Goal: Transaction & Acquisition: Book appointment/travel/reservation

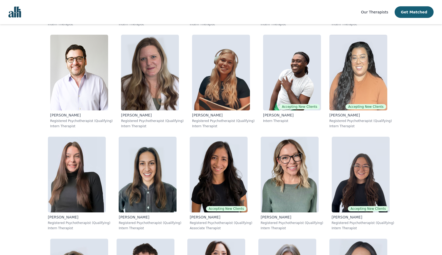
scroll to position [2661, 0]
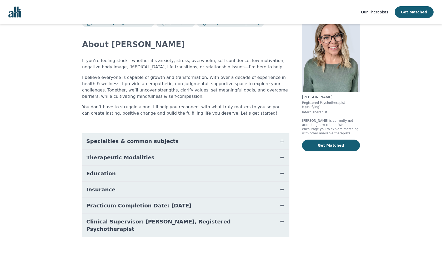
scroll to position [20, 0]
click at [273, 205] on button "Practicum Completion Date: [DATE]" at bounding box center [186, 206] width 208 height 16
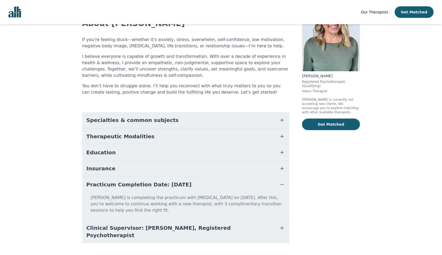
scroll to position [41, 0]
click at [257, 223] on button "Clinical Supervisor: [PERSON_NAME], Registered Psychotherapist" at bounding box center [186, 232] width 208 height 23
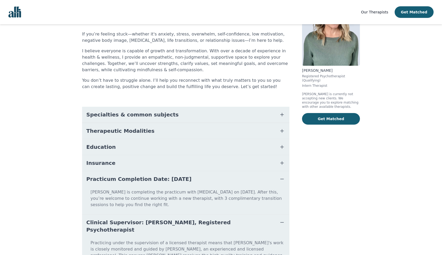
scroll to position [47, 0]
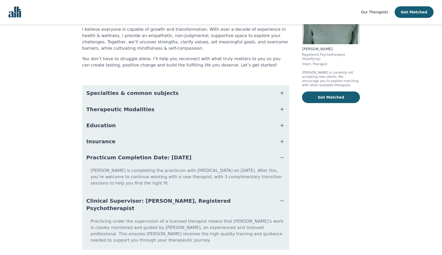
click at [282, 198] on icon "button" at bounding box center [282, 201] width 6 height 6
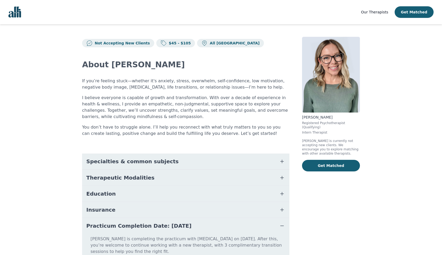
scroll to position [0, 0]
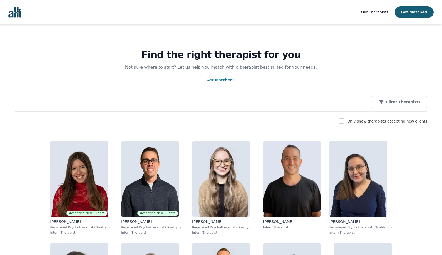
scroll to position [41, 0]
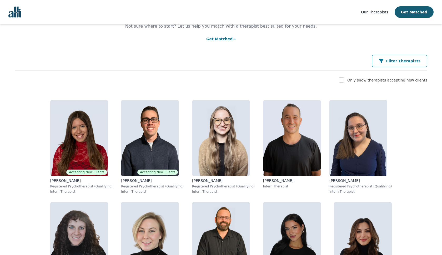
click at [384, 62] on icon "button" at bounding box center [381, 61] width 4 height 5
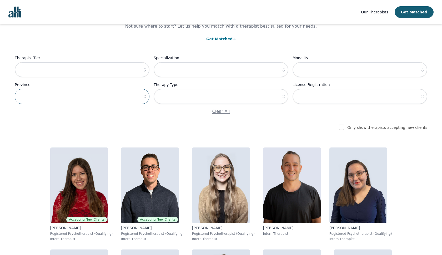
click at [126, 96] on input "text" at bounding box center [82, 96] width 135 height 15
click at [144, 98] on icon "button" at bounding box center [144, 96] width 5 height 5
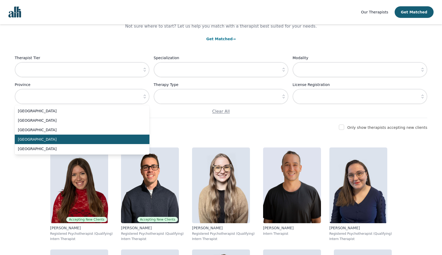
click at [65, 138] on span "Ontario" at bounding box center [79, 139] width 122 height 5
type input "Ontario"
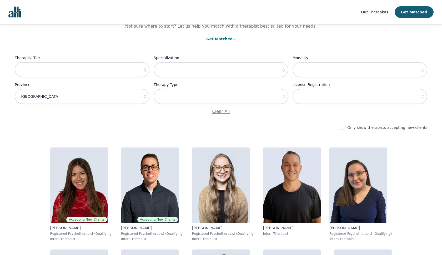
click at [138, 116] on div "Find the right therapist for you Not sure where to start? Let us help you match…" at bounding box center [221, 50] width 413 height 135
click at [218, 39] on link "Get Matched →" at bounding box center [220, 39] width 29 height 4
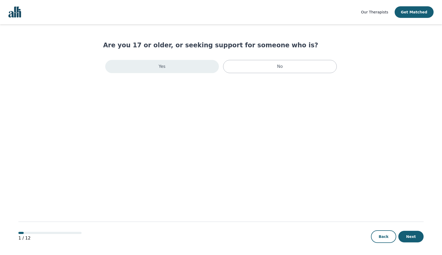
click at [210, 70] on div "Yes" at bounding box center [162, 66] width 114 height 13
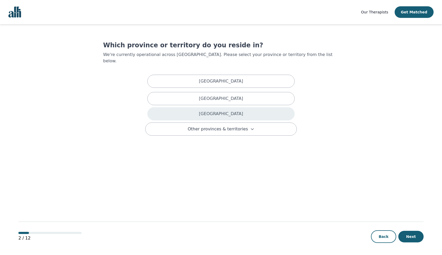
click at [214, 107] on div "Ontario" at bounding box center [220, 113] width 147 height 13
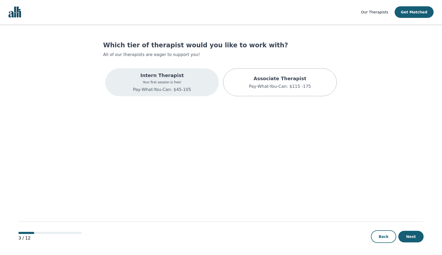
click at [205, 80] on div "Intern Therapist Your first session is free! Pay-What-You-Can: $45-105" at bounding box center [162, 82] width 114 height 28
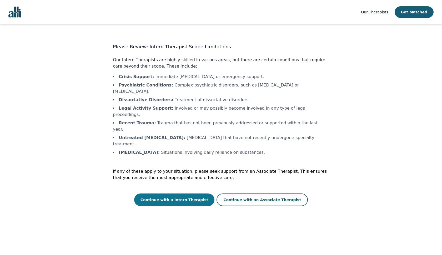
click at [201, 194] on button "Continue with a Intern Therapist" at bounding box center [174, 200] width 81 height 13
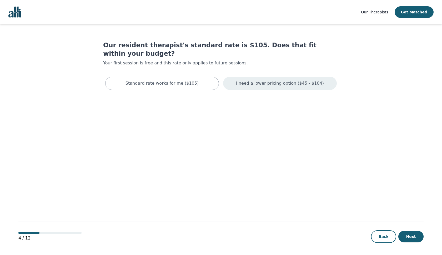
click at [244, 80] on p "I need a lower pricing option ($45 - $104)" at bounding box center [280, 83] width 88 height 6
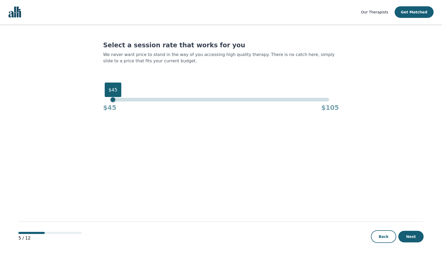
drag, startPoint x: 331, startPoint y: 100, endPoint x: 105, endPoint y: 110, distance: 226.2
click at [105, 110] on div "$45 $45 $105" at bounding box center [221, 105] width 236 height 14
click at [416, 238] on button "Next" at bounding box center [411, 237] width 25 height 12
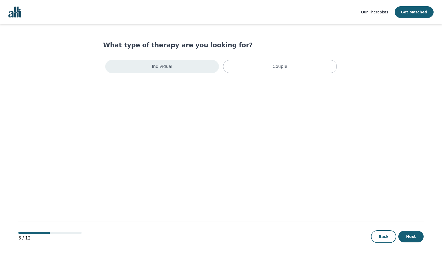
click at [199, 60] on div "Individual" at bounding box center [162, 66] width 114 height 13
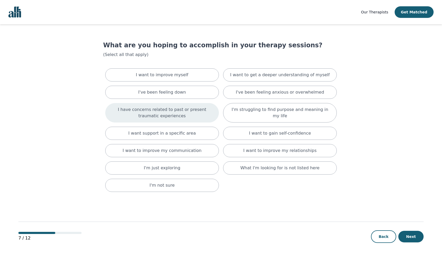
click at [208, 112] on p "I have concerns related to past or present traumatic experiences" at bounding box center [162, 113] width 101 height 13
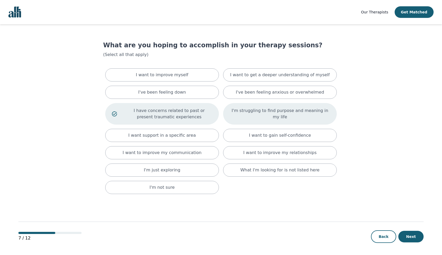
click at [233, 113] on p "I'm struggling to find purpose and meaning in my life" at bounding box center [280, 114] width 101 height 13
click at [233, 150] on div "I want to improve my relationships" at bounding box center [280, 152] width 114 height 13
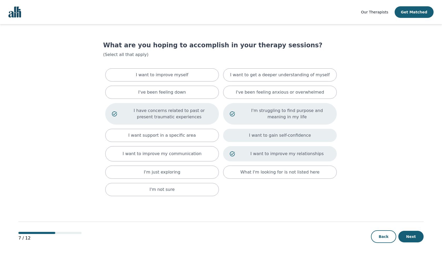
click at [237, 139] on div "I want to gain self-confidence" at bounding box center [280, 135] width 114 height 13
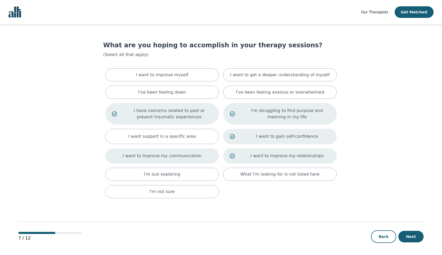
click at [203, 156] on div "I want to improve my communication" at bounding box center [162, 156] width 114 height 15
click at [409, 241] on button "Next" at bounding box center [411, 237] width 25 height 12
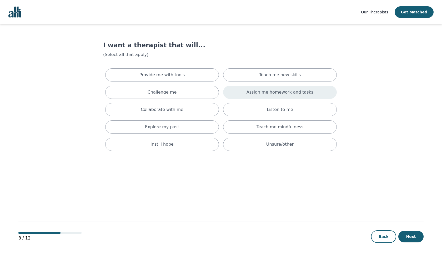
click at [229, 93] on div "Assign me homework and tasks" at bounding box center [280, 92] width 114 height 13
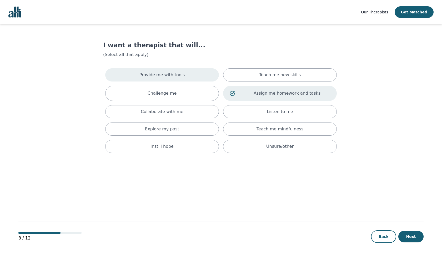
click at [204, 77] on div "Provide me with tools" at bounding box center [162, 74] width 114 height 13
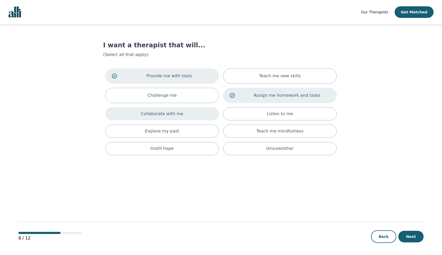
click at [191, 110] on div "Collaborate with me" at bounding box center [162, 113] width 114 height 13
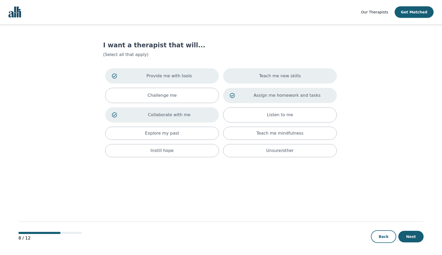
click at [316, 74] on div "Teach me new skills" at bounding box center [280, 75] width 114 height 15
click at [417, 237] on button "Next" at bounding box center [411, 237] width 25 height 12
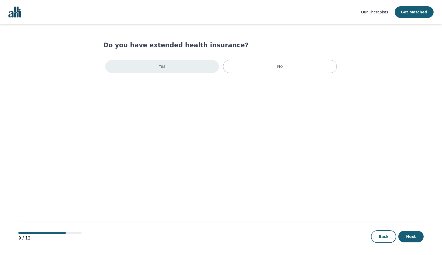
click at [195, 70] on div "Yes" at bounding box center [162, 66] width 114 height 13
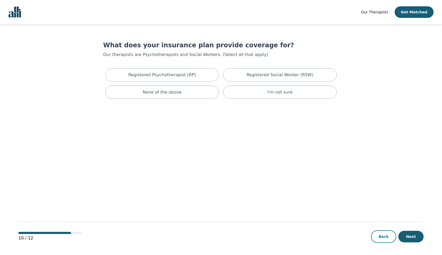
click at [386, 238] on button "Back" at bounding box center [383, 237] width 25 height 13
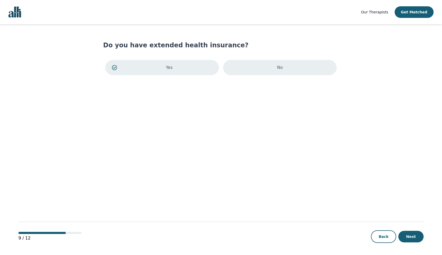
click at [278, 70] on p "No" at bounding box center [280, 68] width 6 height 6
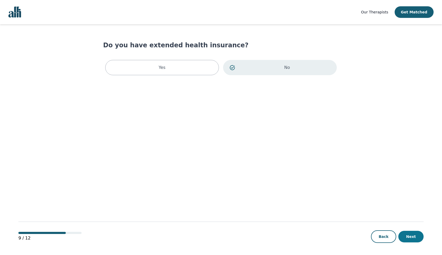
click at [405, 236] on button "Next" at bounding box center [411, 237] width 25 height 12
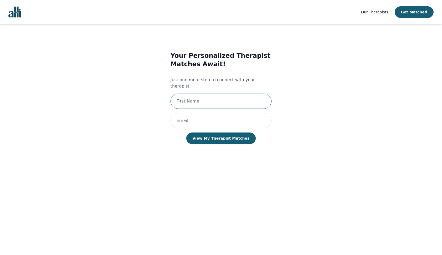
type input "David"
type input "davidsuasti52@gmail.com"
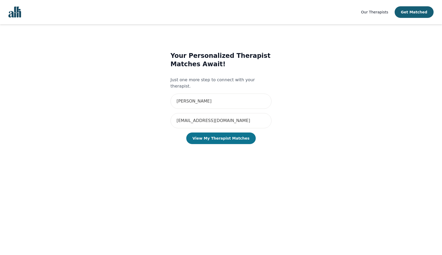
click at [218, 135] on button "View My Therapist Matches" at bounding box center [221, 139] width 70 height 12
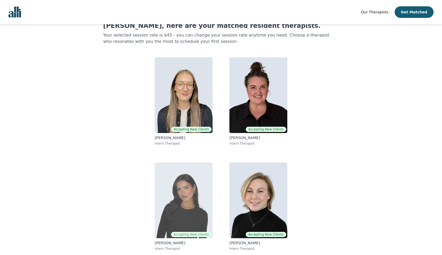
scroll to position [19, 0]
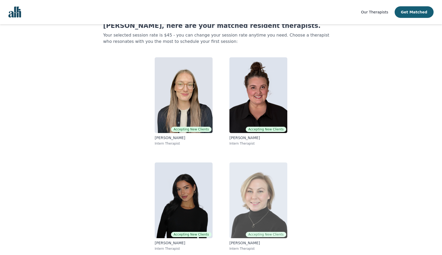
click at [254, 190] on img at bounding box center [259, 201] width 58 height 76
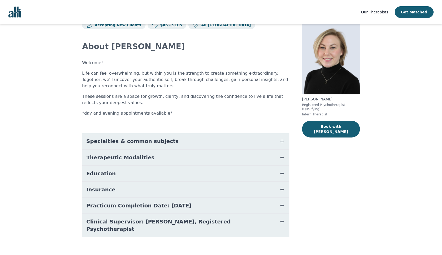
scroll to position [18, 0]
click at [216, 172] on button "Education" at bounding box center [186, 174] width 208 height 16
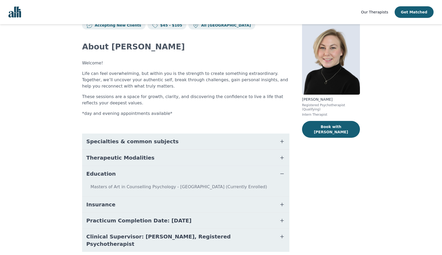
click at [281, 173] on icon "button" at bounding box center [282, 174] width 6 height 6
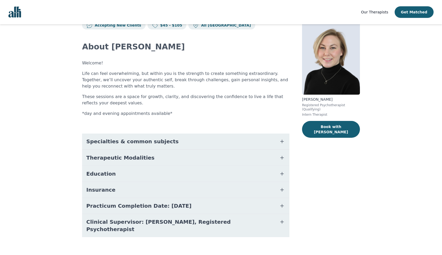
click at [248, 141] on button "Specialties & common subjects" at bounding box center [186, 142] width 208 height 16
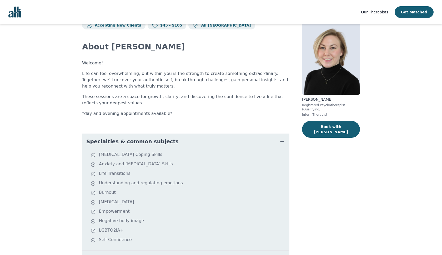
click at [252, 140] on button "Specialties & common subjects" at bounding box center [186, 142] width 208 height 16
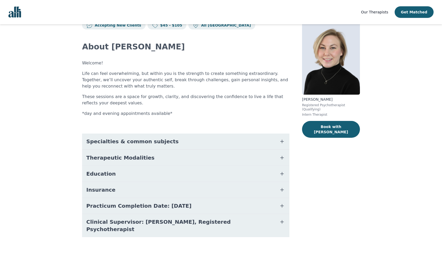
click at [245, 220] on button "Clinical Supervisor: Michael Peddle, Registered Psychotherapist" at bounding box center [186, 225] width 208 height 23
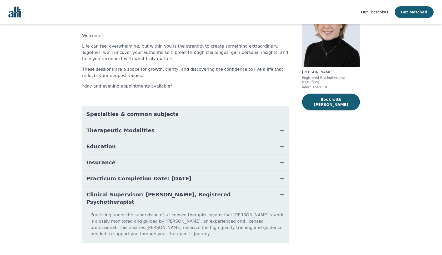
click at [262, 191] on button "Clinical Supervisor: Michael Peddle, Registered Psychotherapist" at bounding box center [186, 198] width 208 height 23
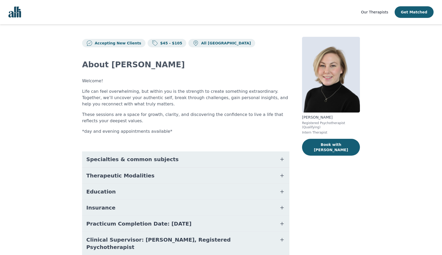
scroll to position [0, 0]
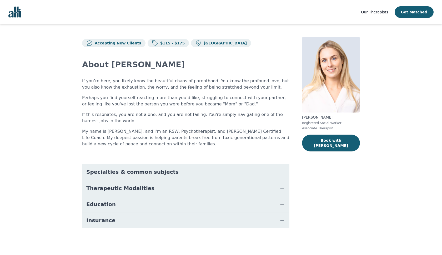
click at [275, 172] on button "Specialties & common subjects" at bounding box center [186, 172] width 208 height 16
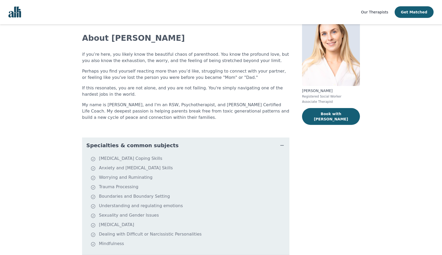
scroll to position [26, 0]
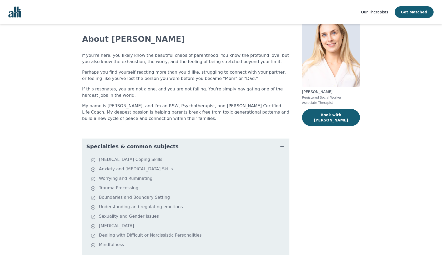
click at [281, 145] on icon "button" at bounding box center [282, 147] width 6 height 6
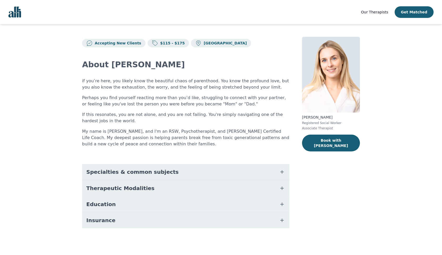
scroll to position [0, 0]
click at [262, 184] on button "Therapeutic Modalities" at bounding box center [186, 189] width 208 height 16
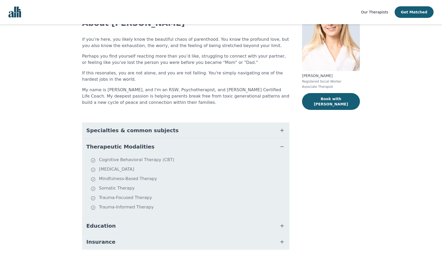
scroll to position [42, 0]
click at [282, 146] on icon "button" at bounding box center [282, 147] width 6 height 6
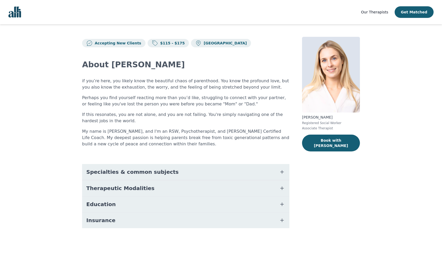
scroll to position [0, 0]
click at [222, 205] on button "Education" at bounding box center [186, 205] width 208 height 16
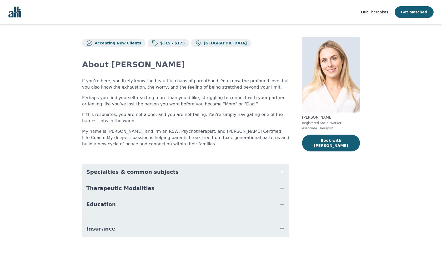
click at [259, 202] on button "Education" at bounding box center [186, 205] width 208 height 16
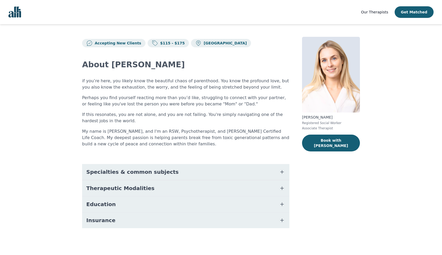
click at [255, 223] on button "Insurance" at bounding box center [186, 221] width 208 height 16
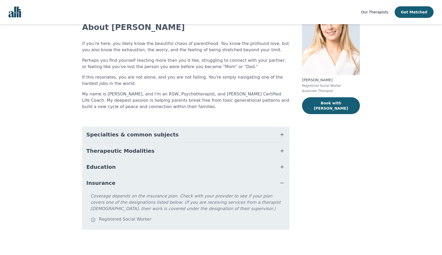
scroll to position [37, 0]
click at [261, 181] on button "Insurance" at bounding box center [186, 183] width 208 height 16
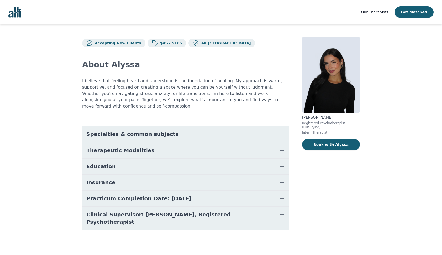
click at [246, 211] on button "Clinical Supervisor: Gillian Inksetter, Registered Psychotherapist" at bounding box center [186, 218] width 208 height 23
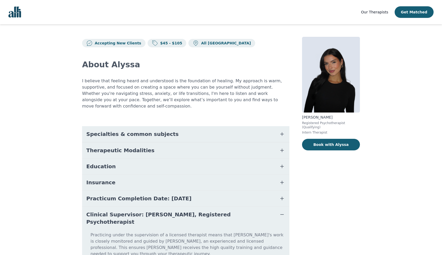
click at [281, 212] on icon "button" at bounding box center [282, 215] width 6 height 6
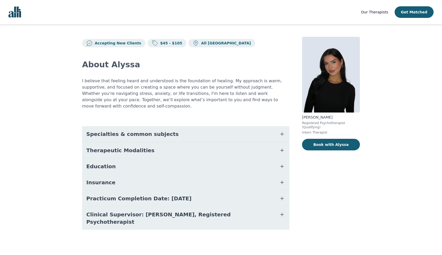
click at [251, 160] on button "Education" at bounding box center [186, 167] width 208 height 16
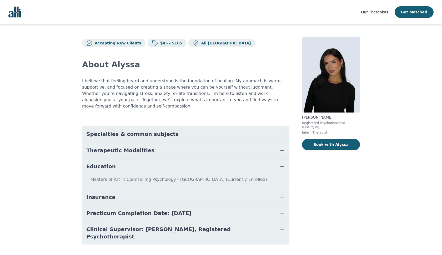
click at [257, 159] on button "Education" at bounding box center [186, 167] width 208 height 16
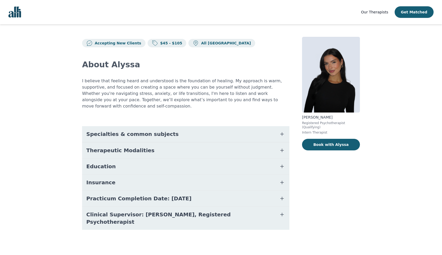
click at [255, 175] on button "Insurance" at bounding box center [186, 183] width 208 height 16
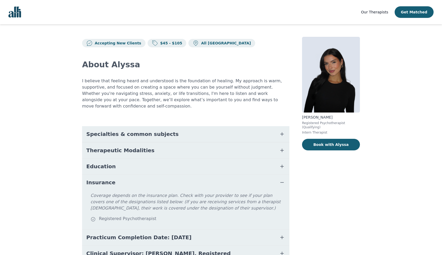
click at [255, 175] on button "Insurance" at bounding box center [186, 183] width 208 height 16
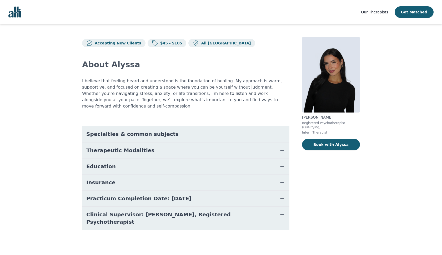
click at [247, 143] on button "Therapeutic Modalities" at bounding box center [186, 151] width 208 height 16
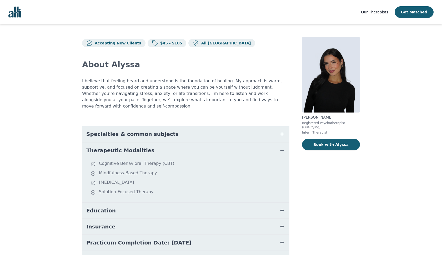
click at [266, 143] on button "Therapeutic Modalities" at bounding box center [186, 151] width 208 height 16
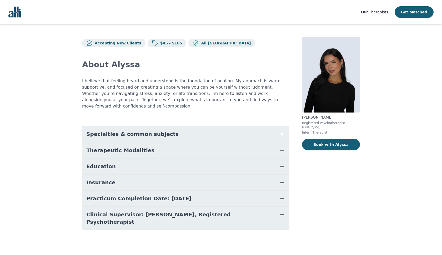
click at [261, 127] on button "Specialties & common subjects" at bounding box center [186, 134] width 208 height 16
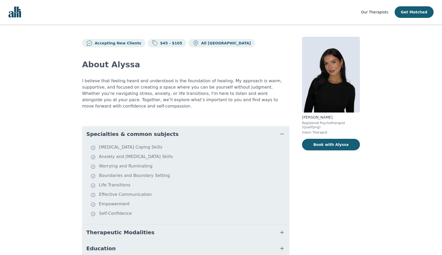
click at [261, 127] on button "Specialties & common subjects" at bounding box center [186, 134] width 208 height 16
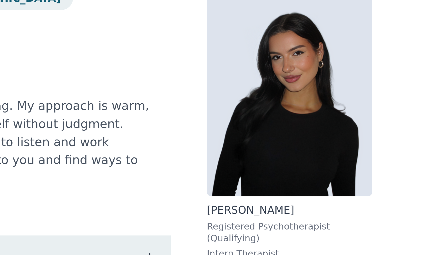
drag, startPoint x: 73, startPoint y: 75, endPoint x: 98, endPoint y: 76, distance: 25.3
click at [302, 115] on p "Alyssa Tweedie" at bounding box center [331, 117] width 58 height 5
copy p "Alyssa Tweedie"
click at [70, 66] on div "Accepting New Clients $45 - $105 All Canada About Alyssa I believe that feeling…" at bounding box center [221, 139] width 303 height 231
